Goal: Task Accomplishment & Management: Use online tool/utility

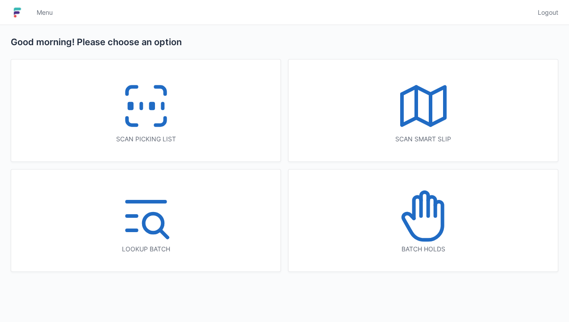
click at [153, 107] on rect at bounding box center [151, 106] width 2 height 5
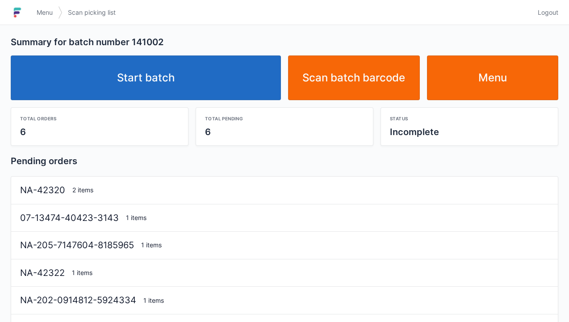
click at [153, 82] on link "Start batch" at bounding box center [146, 77] width 270 height 45
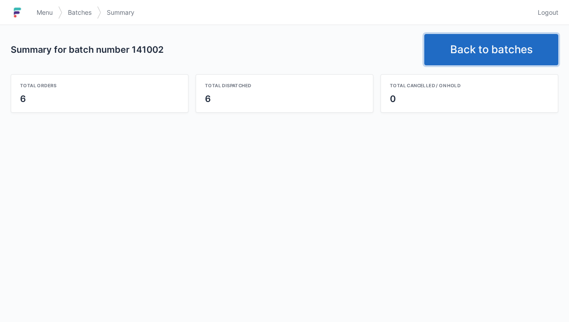
click at [479, 55] on link "Back to batches" at bounding box center [491, 49] width 134 height 31
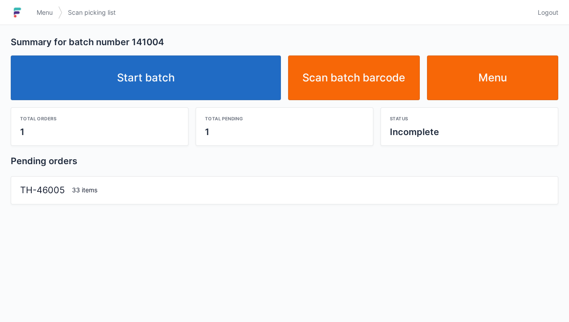
click at [173, 74] on link "Start batch" at bounding box center [146, 77] width 270 height 45
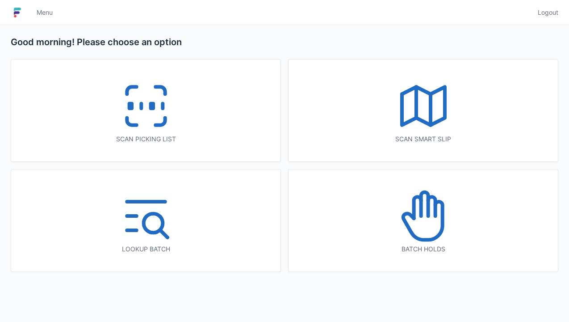
click at [150, 107] on rect at bounding box center [151, 106] width 2 height 5
click at [171, 108] on icon at bounding box center [145, 105] width 57 height 57
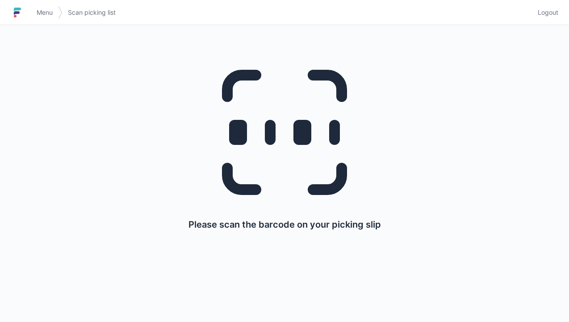
click at [482, 252] on div "Please scan the barcode on your picking slip" at bounding box center [284, 140] width 526 height 230
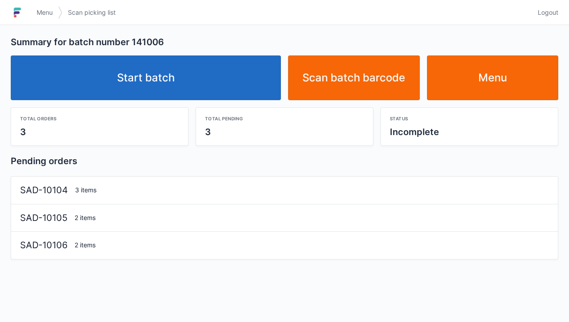
click at [485, 77] on link "Menu" at bounding box center [493, 77] width 132 height 45
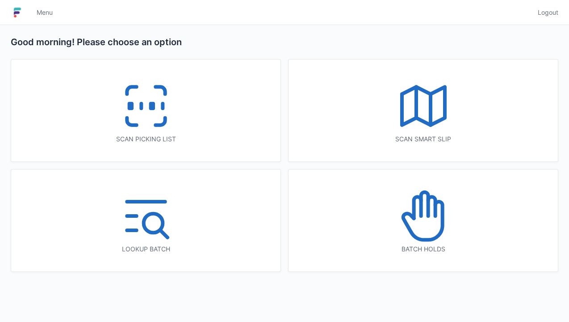
click at [155, 123] on icon at bounding box center [145, 105] width 57 height 57
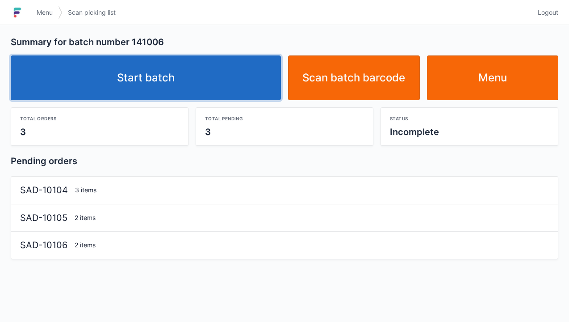
click at [154, 85] on link "Start batch" at bounding box center [146, 77] width 270 height 45
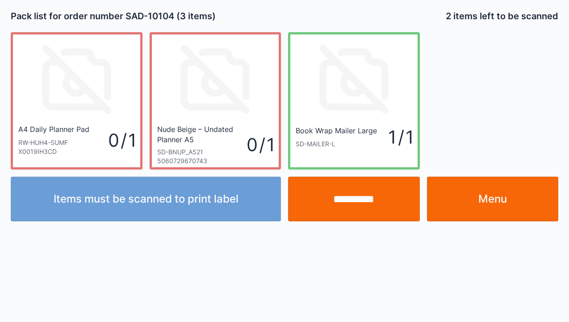
click at [495, 194] on link "Menu" at bounding box center [493, 198] width 132 height 45
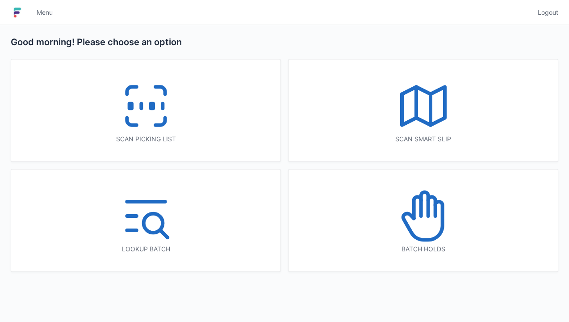
click at [129, 104] on rect at bounding box center [130, 106] width 2 height 5
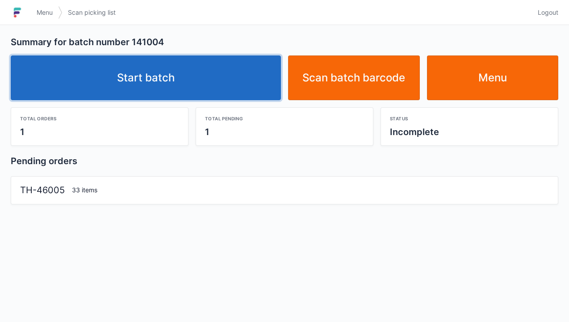
click at [128, 81] on link "Start batch" at bounding box center [146, 77] width 270 height 45
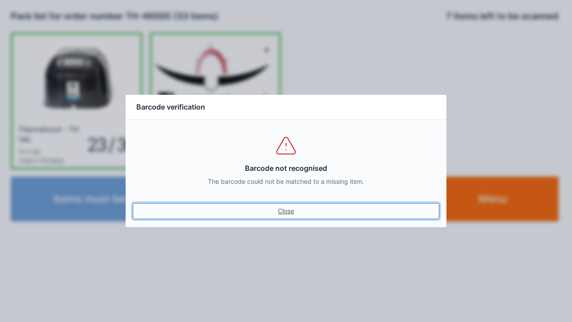
click at [290, 213] on link "Close" at bounding box center [286, 211] width 306 height 16
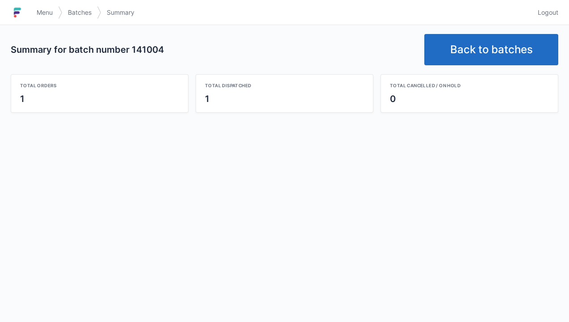
click at [485, 54] on link "Back to batches" at bounding box center [491, 49] width 134 height 31
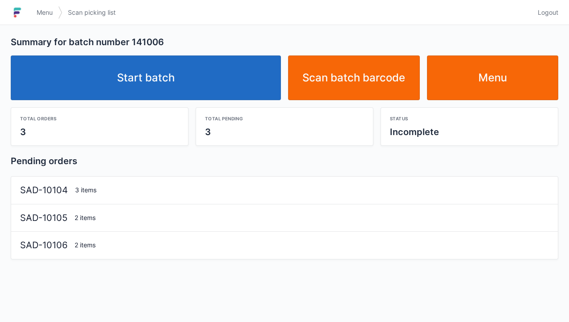
click at [162, 78] on link "Start batch" at bounding box center [146, 77] width 270 height 45
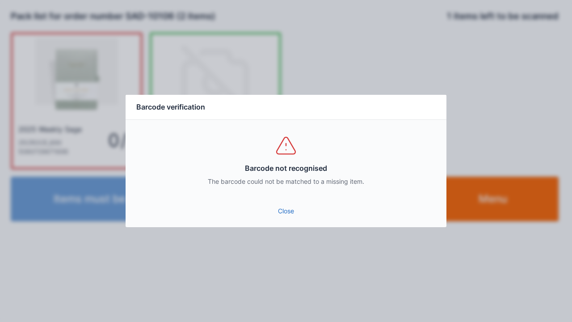
click at [288, 216] on link "Close" at bounding box center [286, 211] width 306 height 16
click at [304, 205] on link "Close" at bounding box center [286, 211] width 306 height 16
click at [284, 212] on link "Close" at bounding box center [286, 211] width 306 height 16
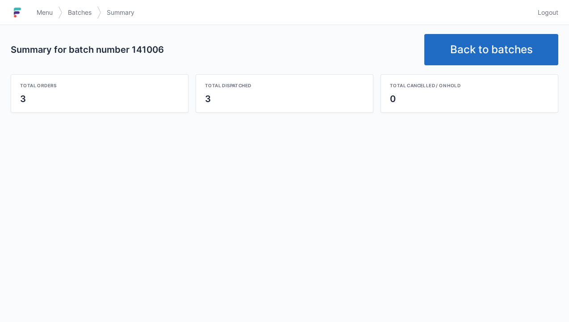
click at [501, 52] on link "Back to batches" at bounding box center [491, 49] width 134 height 31
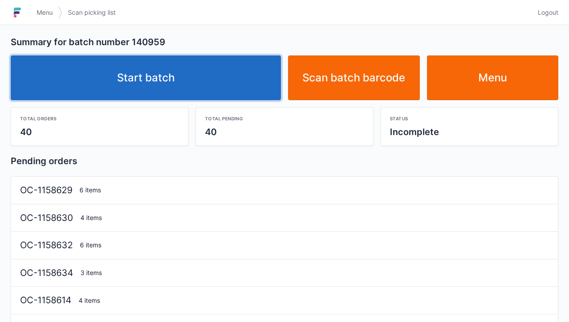
click at [168, 83] on link "Start batch" at bounding box center [146, 77] width 270 height 45
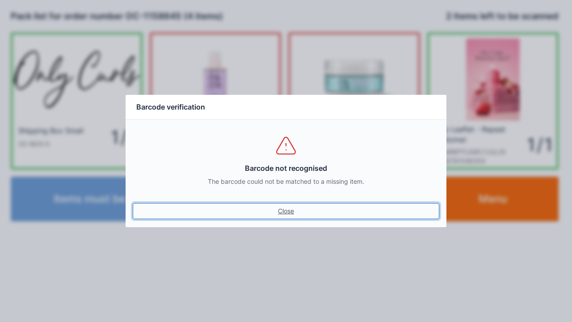
click at [288, 216] on link "Close" at bounding box center [286, 211] width 306 height 16
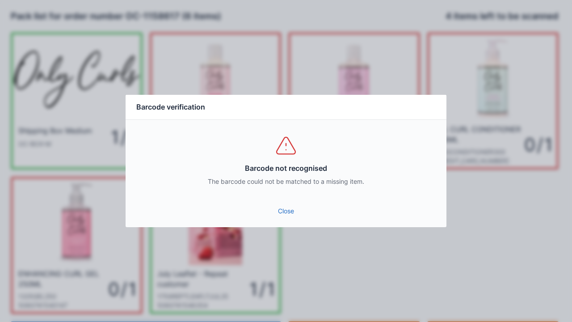
click at [281, 215] on link "Close" at bounding box center [286, 211] width 306 height 16
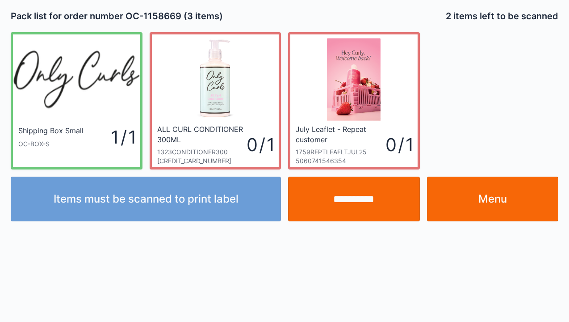
click at [496, 203] on link "Menu" at bounding box center [493, 198] width 132 height 45
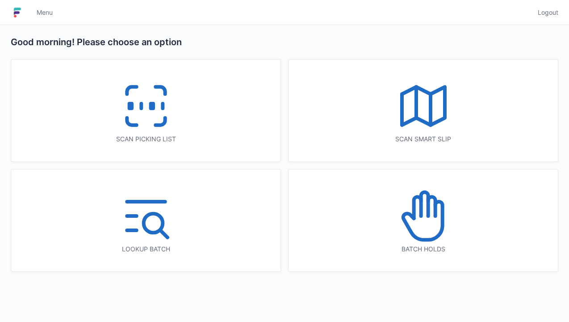
click at [137, 120] on icon at bounding box center [145, 105] width 57 height 57
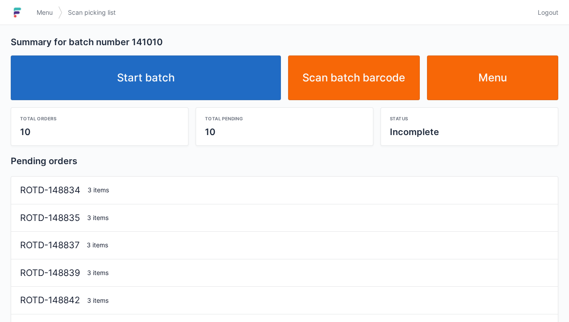
click at [162, 83] on link "Start batch" at bounding box center [146, 77] width 270 height 45
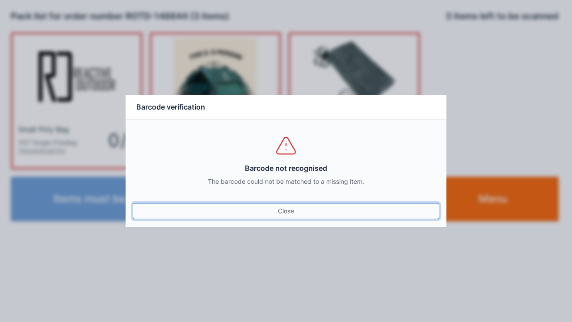
click at [279, 217] on link "Close" at bounding box center [286, 211] width 306 height 16
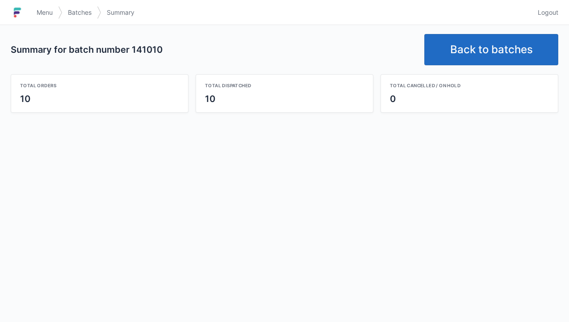
click at [470, 48] on link "Back to batches" at bounding box center [491, 49] width 134 height 31
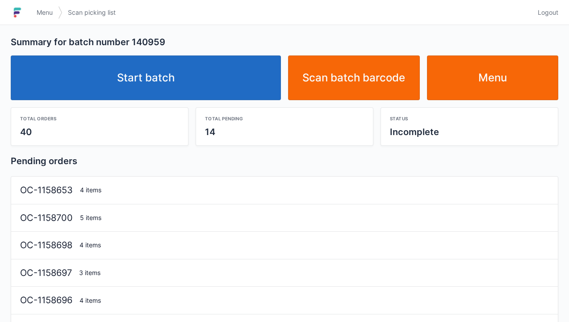
click at [154, 73] on link "Start batch" at bounding box center [146, 77] width 270 height 45
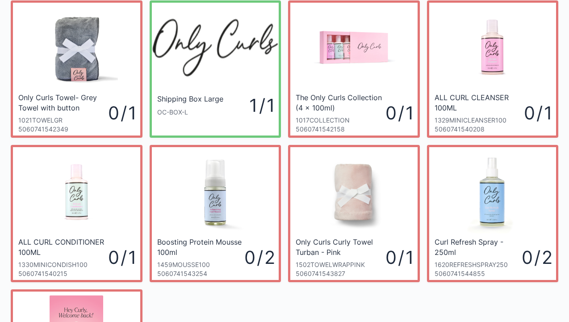
scroll to position [31, 0]
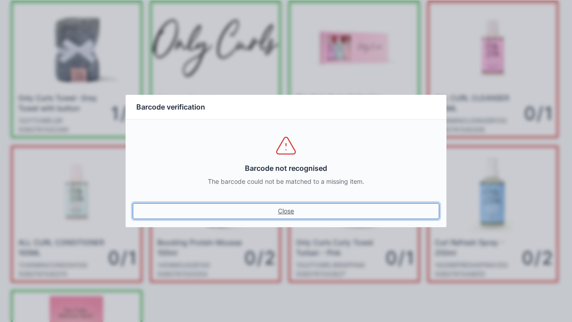
click at [287, 213] on link "Close" at bounding box center [286, 211] width 306 height 16
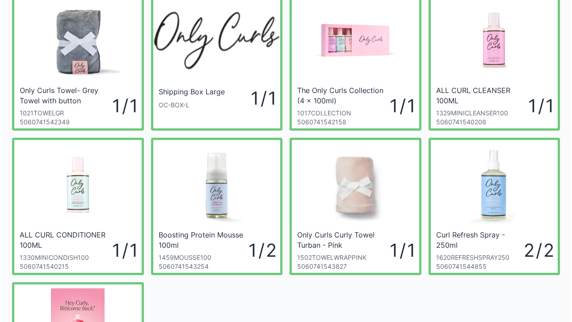
scroll to position [39, 0]
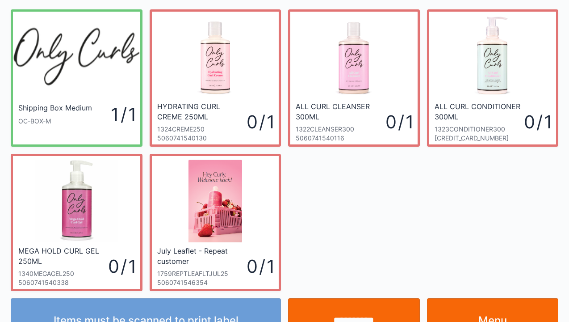
scroll to position [52, 0]
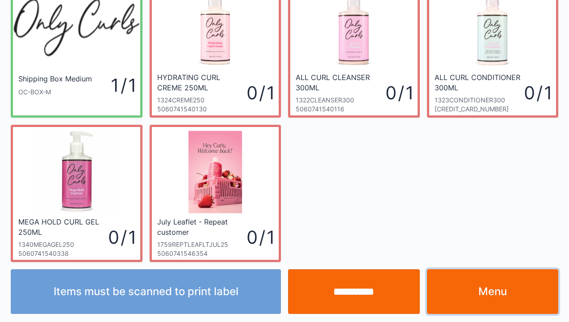
click at [484, 309] on link "Menu" at bounding box center [493, 291] width 132 height 45
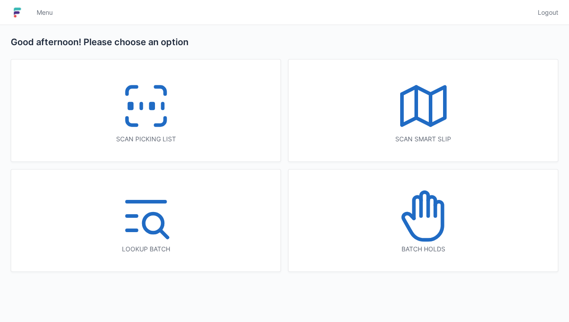
click at [140, 138] on div "Scan picking list" at bounding box center [146, 138] width 234 height 9
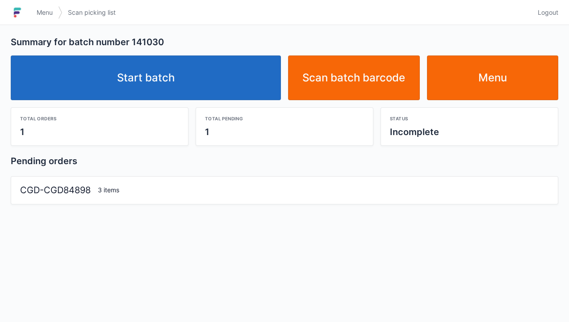
click at [147, 85] on link "Start batch" at bounding box center [146, 77] width 270 height 45
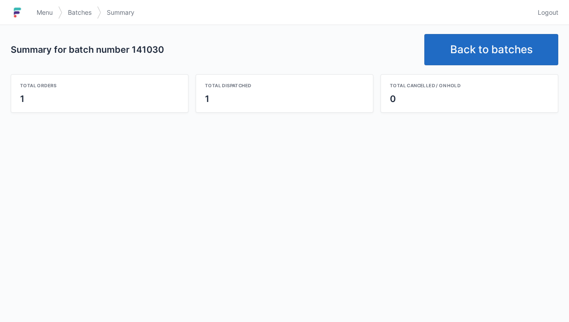
click at [494, 57] on link "Back to batches" at bounding box center [491, 49] width 134 height 31
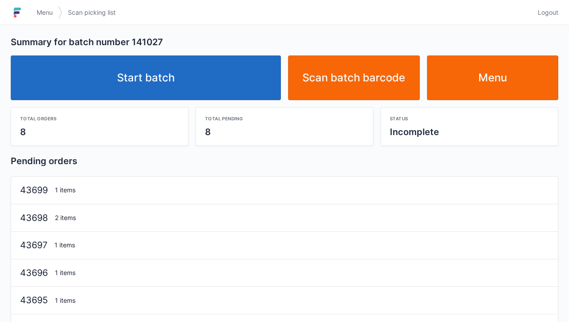
click at [182, 92] on link "Start batch" at bounding box center [146, 77] width 270 height 45
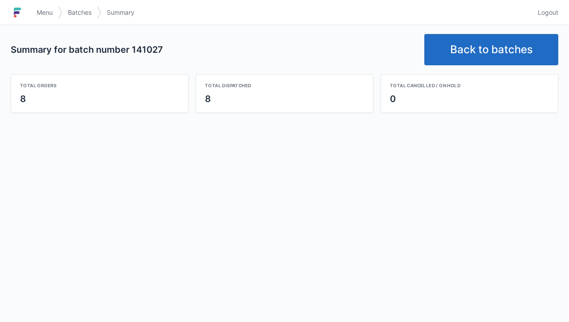
click at [482, 42] on link "Back to batches" at bounding box center [491, 49] width 134 height 31
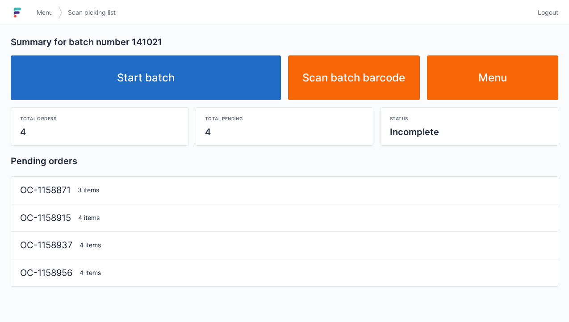
click at [162, 98] on link "Start batch" at bounding box center [146, 77] width 270 height 45
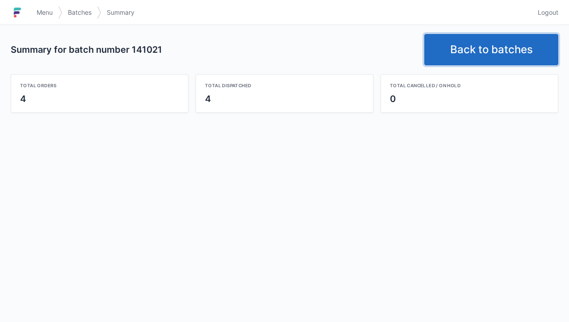
click at [484, 52] on link "Back to batches" at bounding box center [491, 49] width 134 height 31
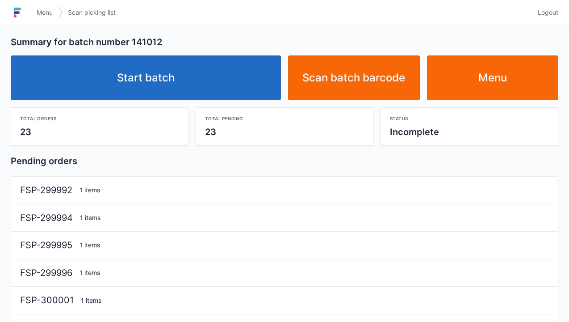
click at [176, 76] on link "Start batch" at bounding box center [146, 77] width 270 height 45
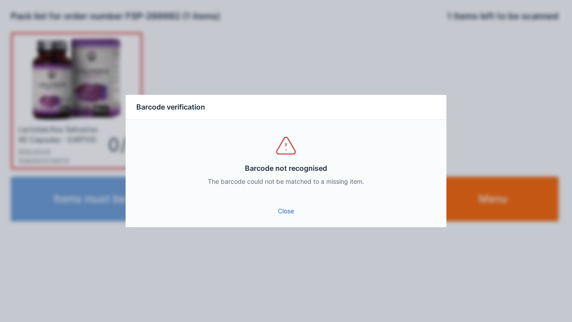
click at [289, 216] on link "Close" at bounding box center [286, 211] width 306 height 16
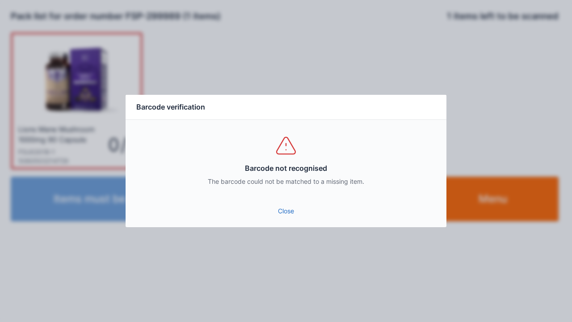
click at [292, 218] on link "Close" at bounding box center [286, 211] width 306 height 16
click at [293, 213] on link "Close" at bounding box center [286, 211] width 306 height 16
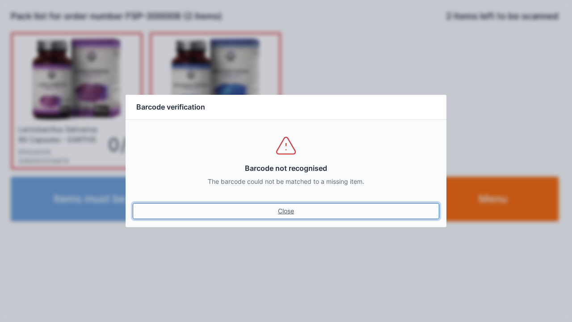
click at [286, 210] on link "Close" at bounding box center [286, 211] width 306 height 16
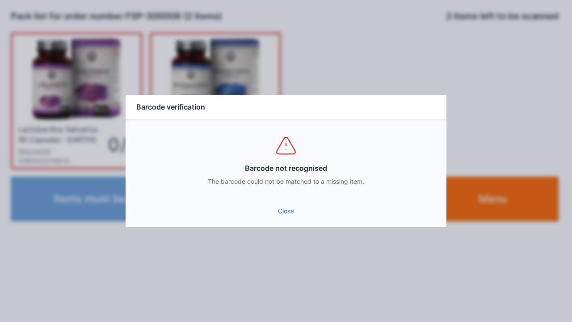
click at [288, 217] on link "Close" at bounding box center [286, 211] width 306 height 16
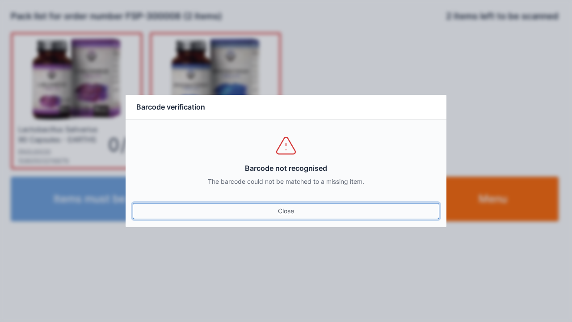
click at [285, 213] on link "Close" at bounding box center [286, 211] width 306 height 16
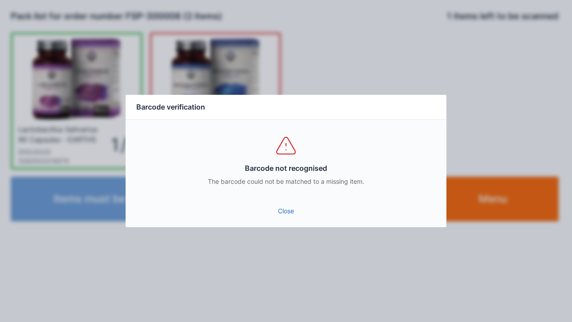
click at [288, 223] on div "Close" at bounding box center [285, 213] width 321 height 27
click at [288, 211] on link "Close" at bounding box center [286, 211] width 306 height 16
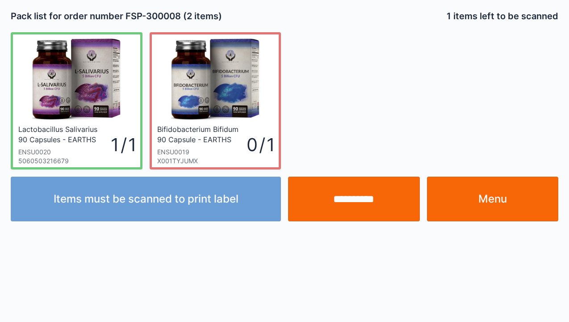
click at [363, 198] on input "**********" at bounding box center [354, 198] width 132 height 45
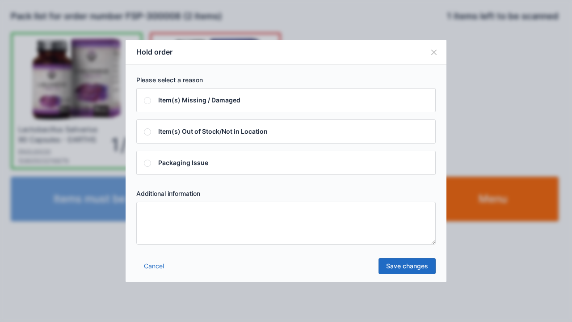
click at [155, 211] on textarea at bounding box center [285, 222] width 299 height 43
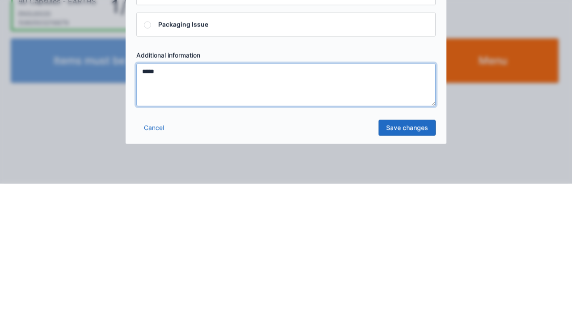
type textarea "*****"
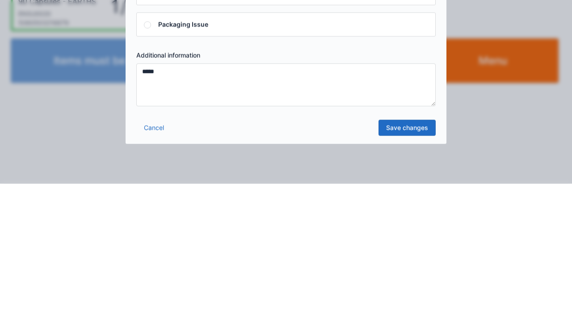
click at [413, 271] on link "Save changes" at bounding box center [406, 266] width 57 height 16
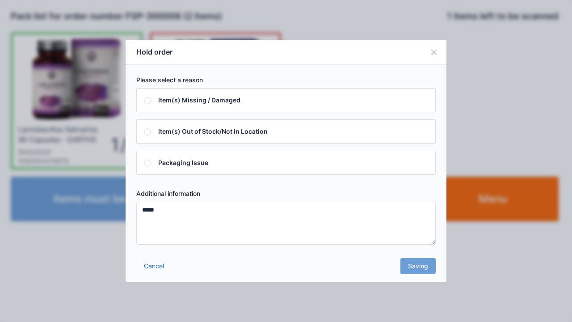
click at [422, 271] on div "Cancel Saving" at bounding box center [285, 268] width 321 height 27
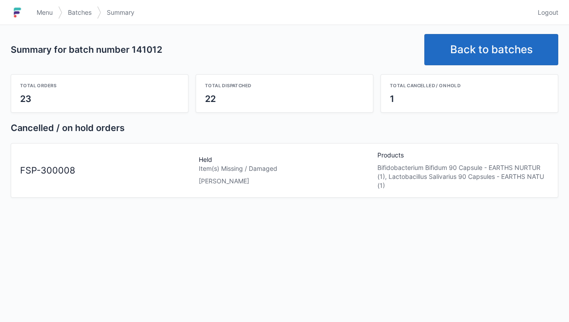
click at [42, 17] on span "Menu" at bounding box center [45, 12] width 16 height 9
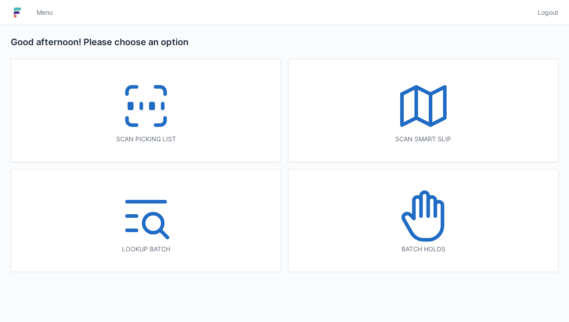
click at [415, 231] on icon at bounding box center [423, 215] width 57 height 57
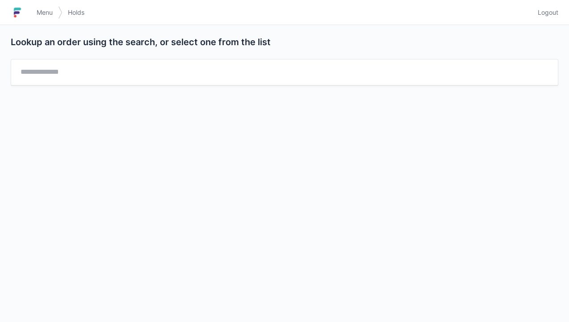
click at [318, 169] on div "Lookup an order using the search, or select one from the list" at bounding box center [284, 173] width 569 height 297
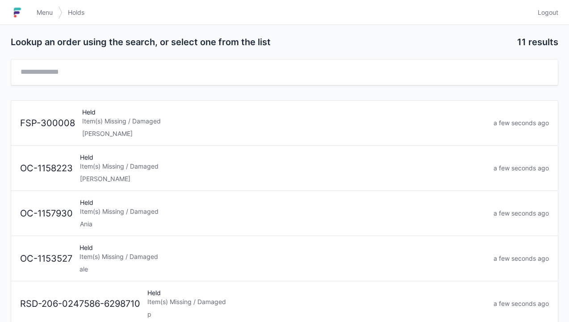
click at [146, 130] on div "Elena" at bounding box center [284, 133] width 404 height 9
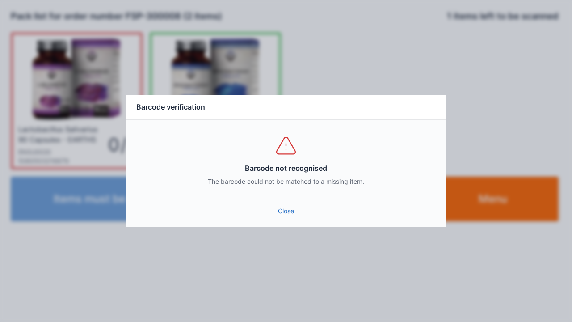
click at [292, 213] on link "Close" at bounding box center [286, 211] width 306 height 16
click at [277, 209] on link "Close" at bounding box center [286, 211] width 306 height 16
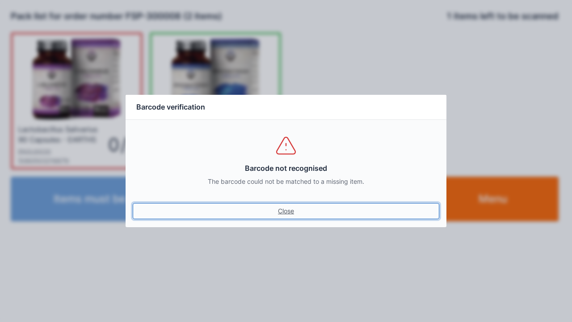
click at [287, 216] on link "Close" at bounding box center [286, 211] width 306 height 16
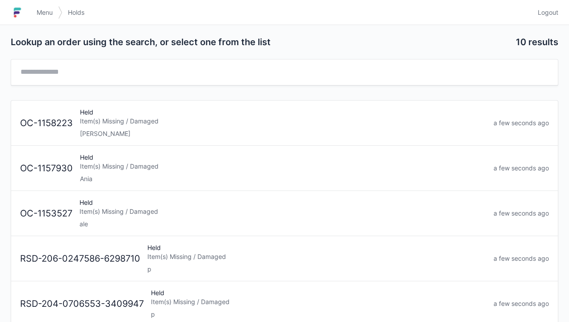
click at [48, 15] on span "Menu" at bounding box center [45, 12] width 16 height 9
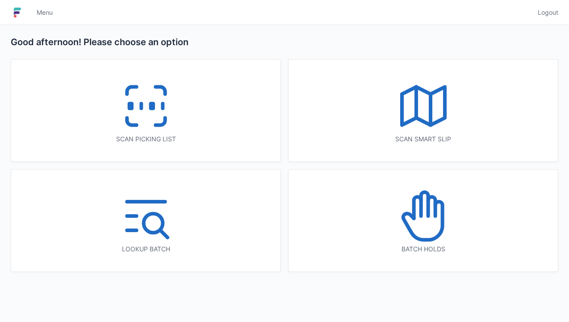
click at [153, 124] on icon at bounding box center [145, 105] width 57 height 57
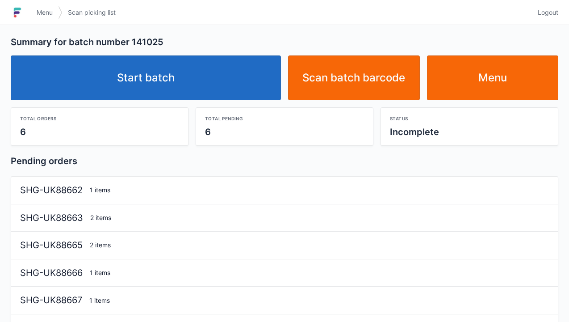
click at [172, 88] on link "Start batch" at bounding box center [146, 77] width 270 height 45
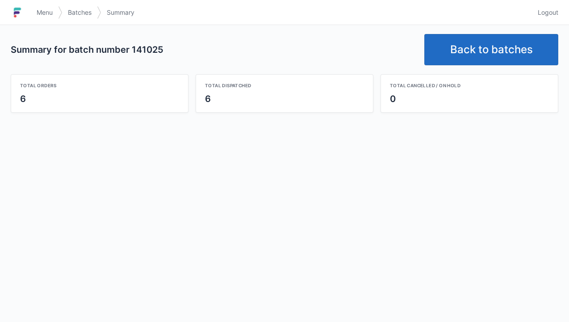
click at [490, 48] on link "Back to batches" at bounding box center [491, 49] width 134 height 31
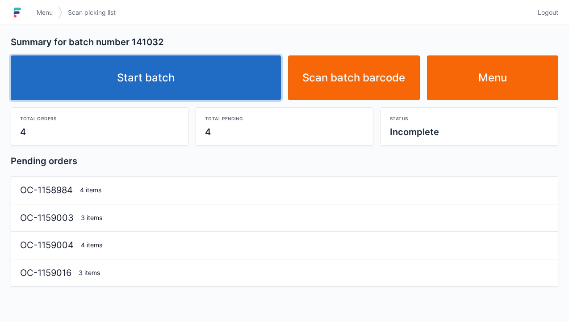
click at [150, 71] on link "Start batch" at bounding box center [146, 77] width 270 height 45
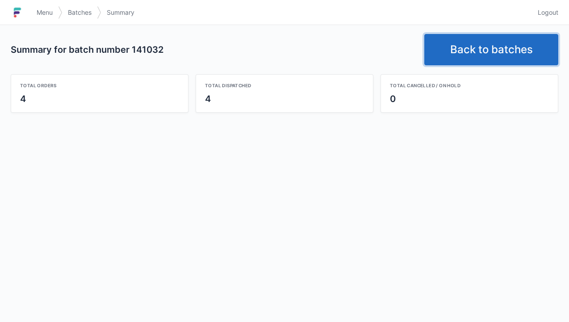
click at [495, 65] on link "Back to batches" at bounding box center [491, 49] width 134 height 31
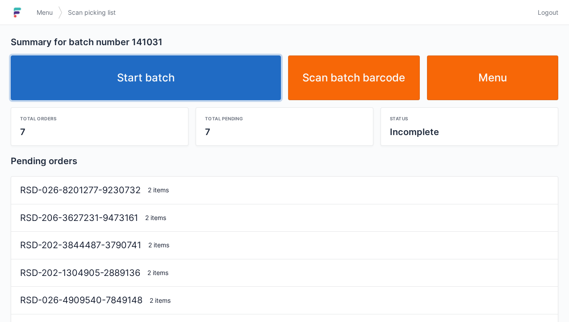
click at [174, 80] on link "Start batch" at bounding box center [146, 77] width 270 height 45
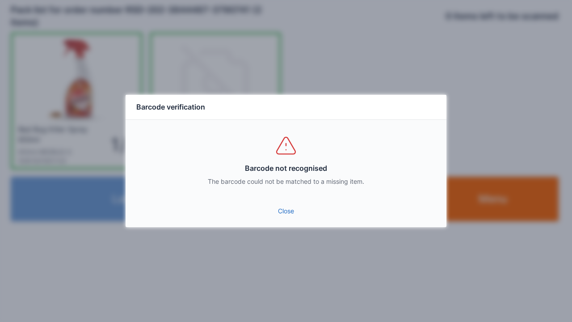
click at [288, 216] on link "Close" at bounding box center [286, 211] width 306 height 16
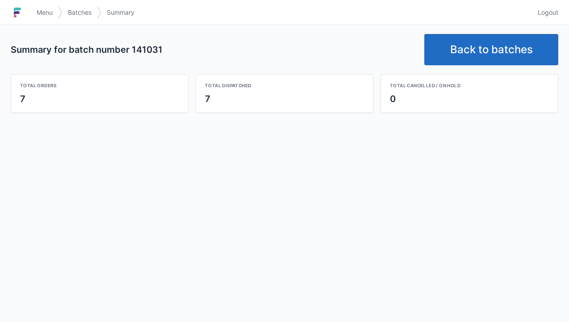
click at [479, 50] on link "Back to batches" at bounding box center [491, 49] width 134 height 31
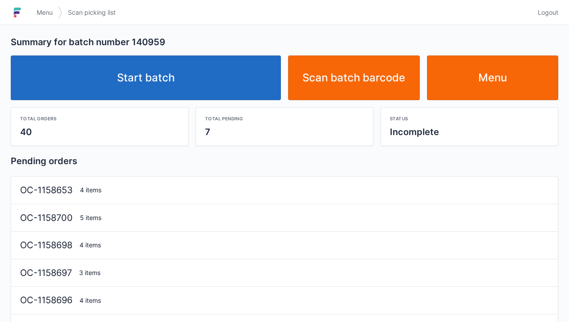
click at [169, 76] on link "Start batch" at bounding box center [146, 77] width 270 height 45
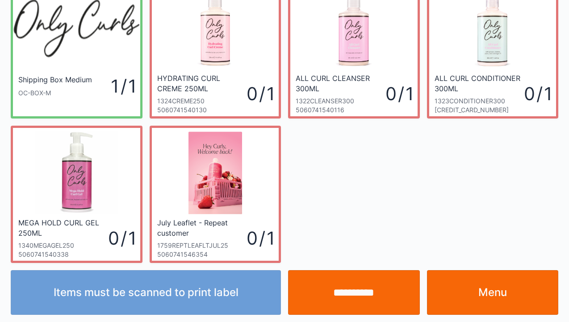
scroll to position [52, 0]
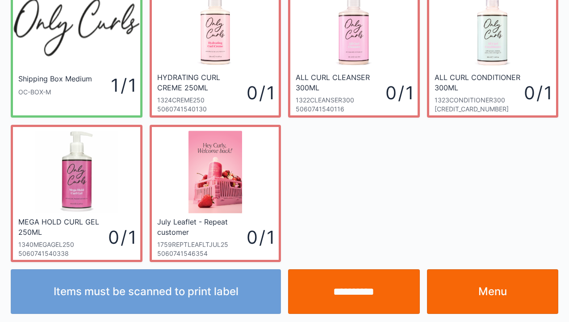
click at [492, 295] on link "Menu" at bounding box center [493, 291] width 132 height 45
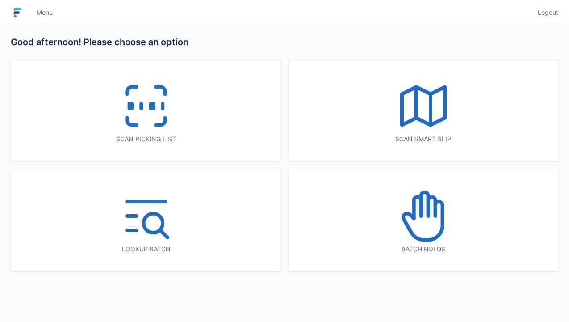
click at [146, 116] on icon at bounding box center [145, 105] width 57 height 57
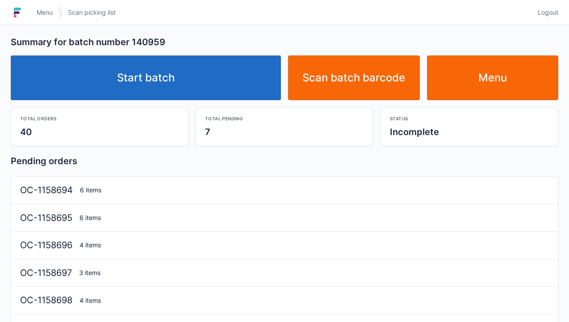
click at [174, 99] on link "Start batch" at bounding box center [146, 77] width 270 height 45
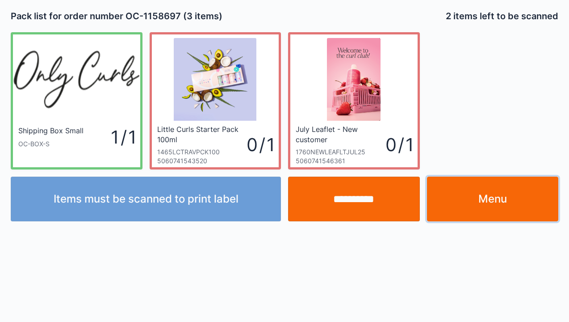
click at [486, 206] on link "Menu" at bounding box center [493, 198] width 132 height 45
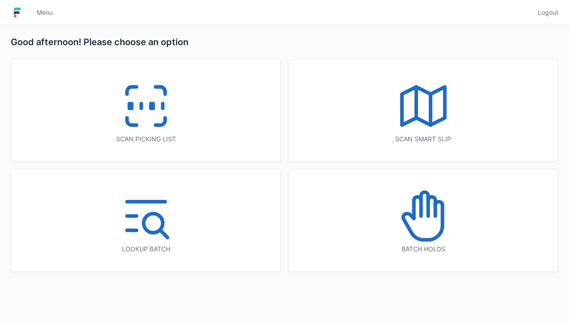
click at [135, 122] on icon at bounding box center [145, 105] width 57 height 57
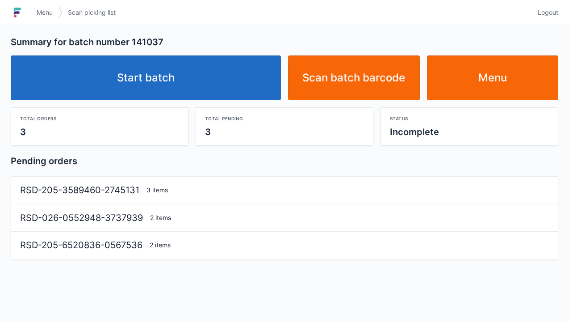
click at [192, 85] on link "Start batch" at bounding box center [146, 77] width 270 height 45
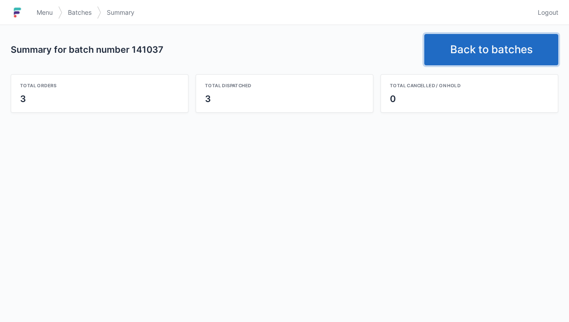
click at [482, 55] on link "Back to batches" at bounding box center [491, 49] width 134 height 31
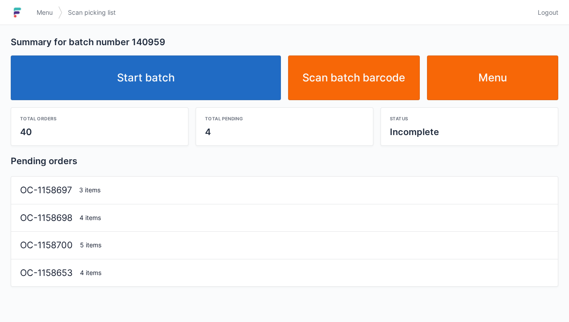
click at [119, 78] on link "Start batch" at bounding box center [146, 77] width 270 height 45
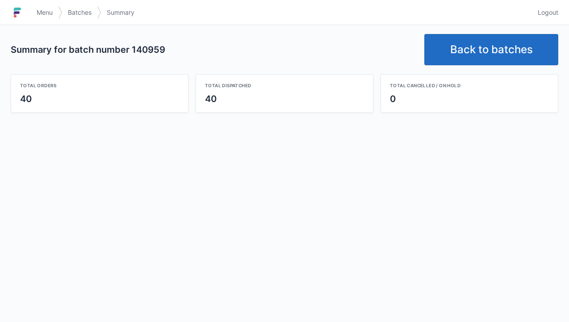
click at [483, 54] on link "Back to batches" at bounding box center [491, 49] width 134 height 31
